Goal: Information Seeking & Learning: Learn about a topic

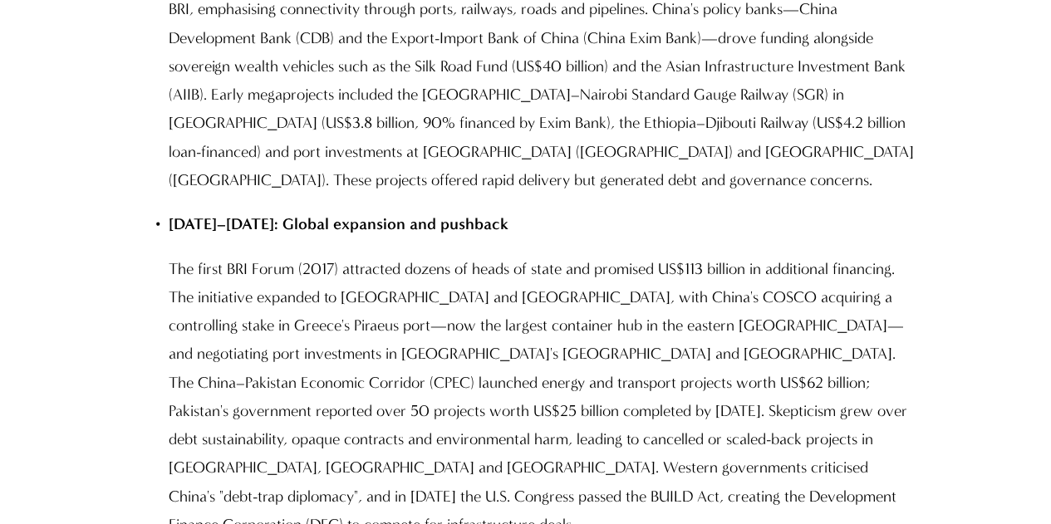
scroll to position [3355, 0]
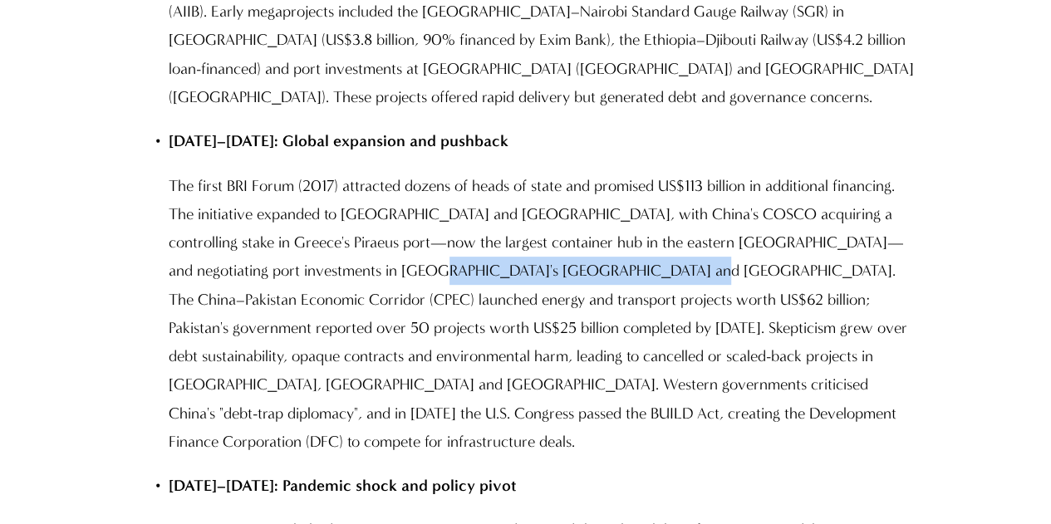
drag, startPoint x: 420, startPoint y: 247, endPoint x: 674, endPoint y: 240, distance: 254.4
click at [671, 240] on p "The first BRI Forum (2017) attracted dozens of heads of state and promised US$1…" at bounding box center [542, 314] width 747 height 285
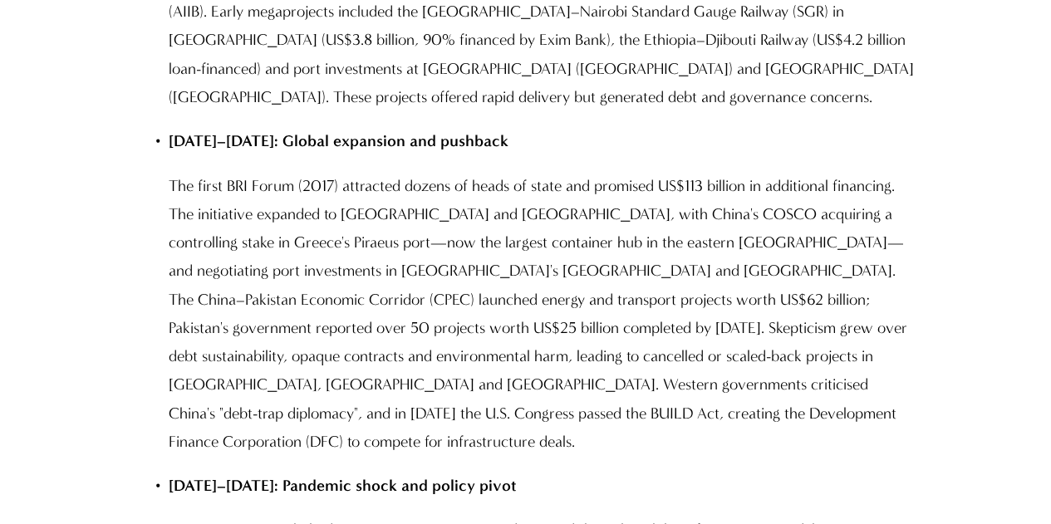
click at [713, 236] on p "The first BRI Forum (2017) attracted dozens of heads of state and promised US$1…" at bounding box center [542, 314] width 747 height 285
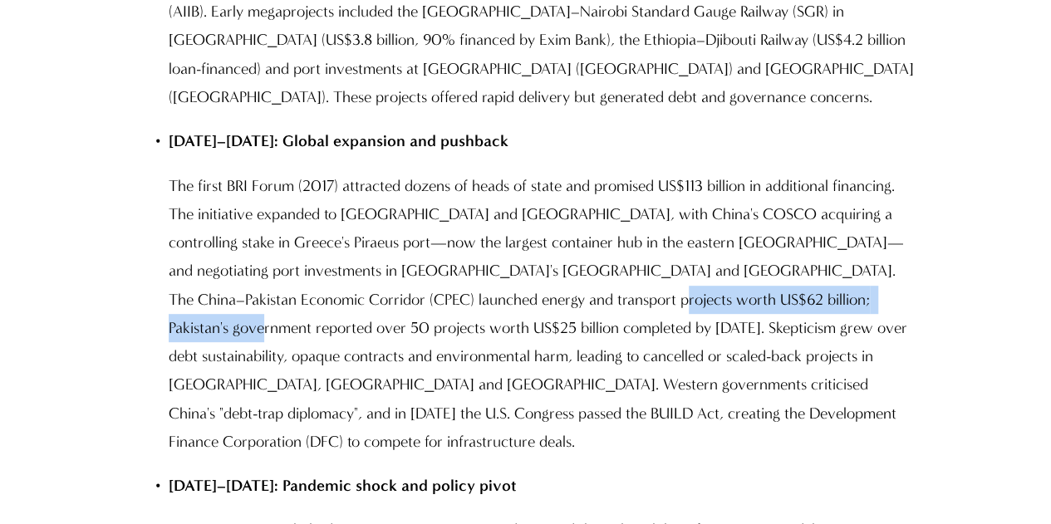
drag, startPoint x: 592, startPoint y: 278, endPoint x: 929, endPoint y: 266, distance: 336.8
click at [929, 266] on div "Report Summary Purpose and scope China's Belt and Road Initiative (BRI) has evo…" at bounding box center [525, 352] width 808 height 4756
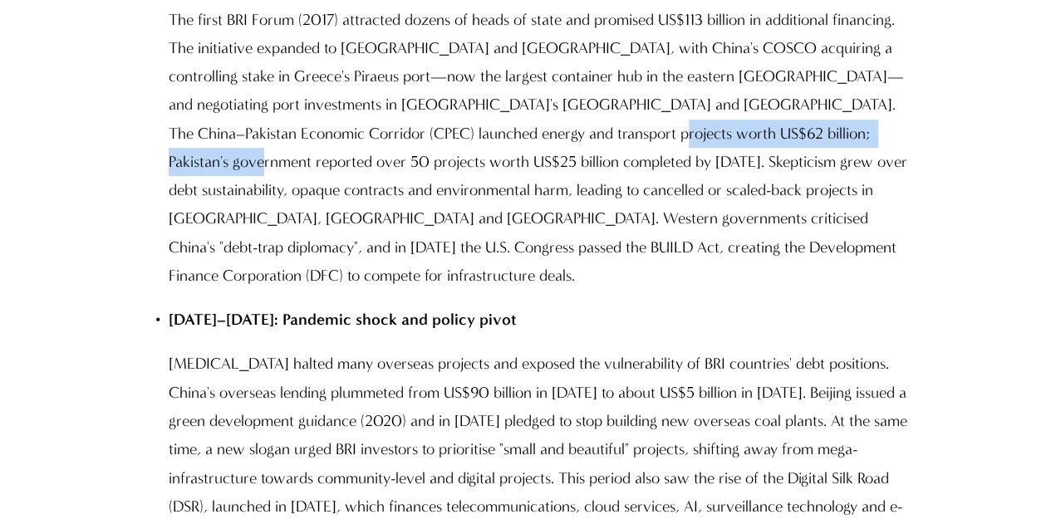
scroll to position [3688, 0]
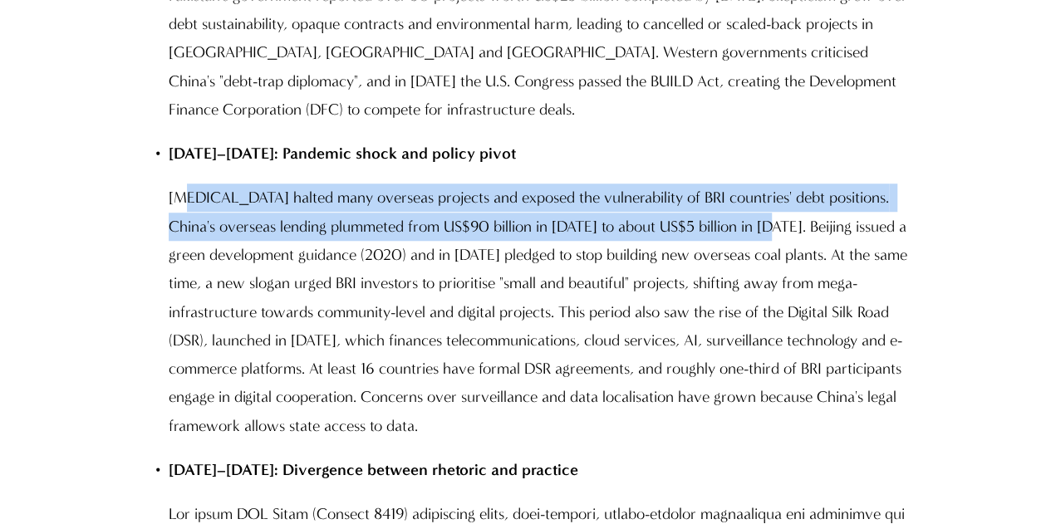
drag, startPoint x: 190, startPoint y: 144, endPoint x: 761, endPoint y: 176, distance: 571.8
click at [761, 184] on p "[MEDICAL_DATA] halted many overseas projects and exposed the vulnerability of B…" at bounding box center [542, 312] width 747 height 256
click at [503, 295] on p "[MEDICAL_DATA] halted many overseas projects and exposed the vulnerability of B…" at bounding box center [542, 312] width 747 height 256
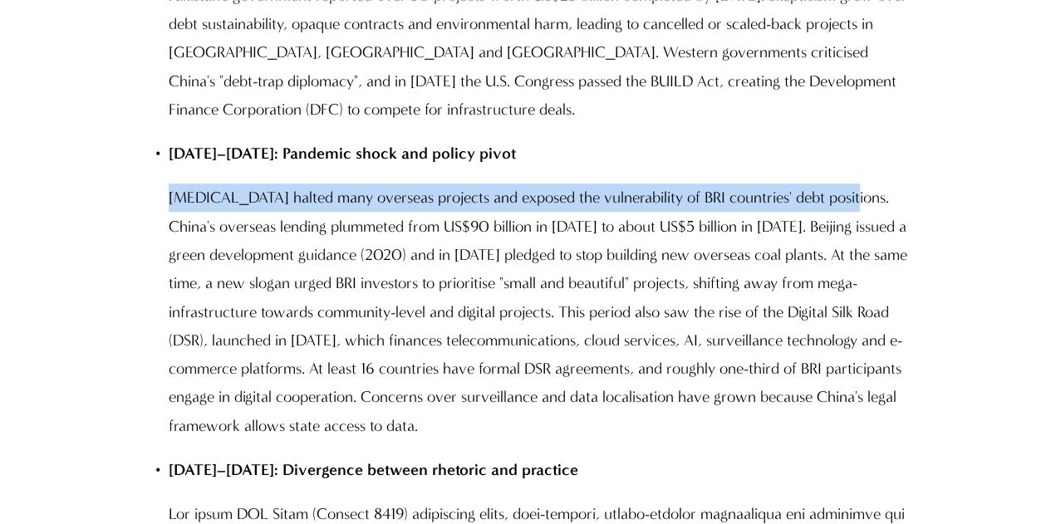
drag, startPoint x: 165, startPoint y: 145, endPoint x: 852, endPoint y: 130, distance: 686.5
click at [852, 130] on div "Report Summary Purpose and scope China's Belt and Road Initiative (BRI) has evo…" at bounding box center [525, 20] width 780 height 4728
copy p "[MEDICAL_DATA] halted many overseas projects and exposed the vulnerability of B…"
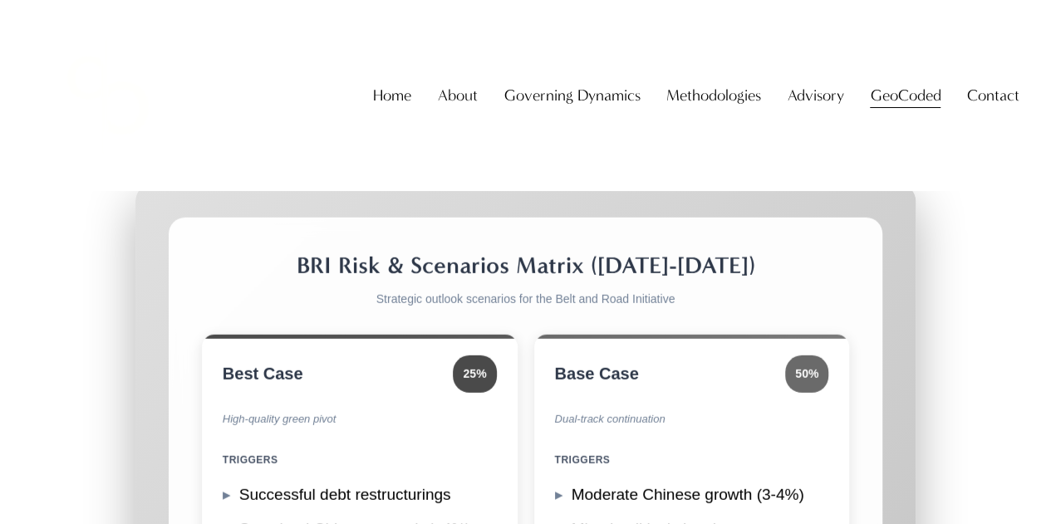
scroll to position [14822, 0]
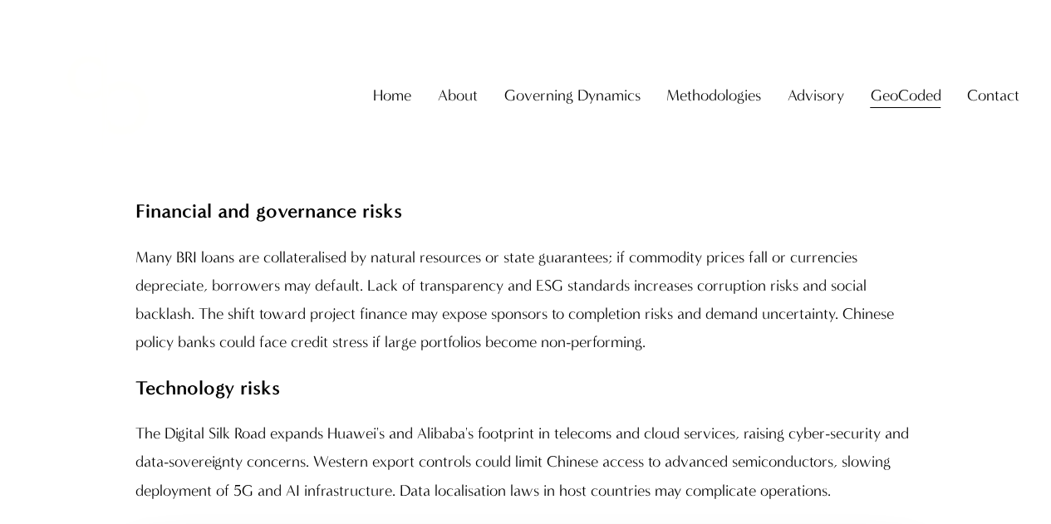
scroll to position [14656, 0]
